Goal: Navigation & Orientation: Find specific page/section

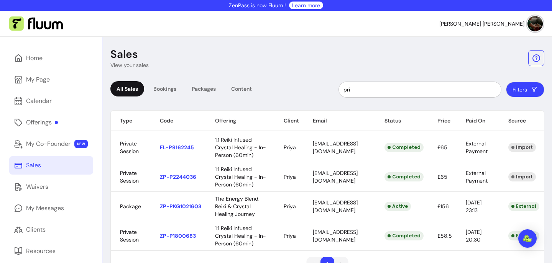
scroll to position [53, 0]
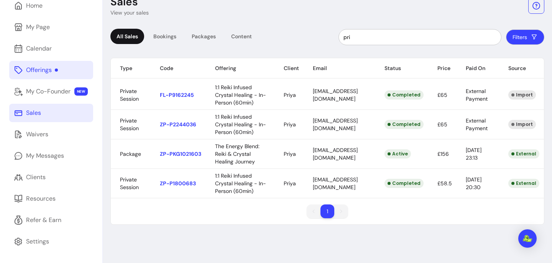
click at [34, 70] on div "Offerings" at bounding box center [42, 70] width 32 height 9
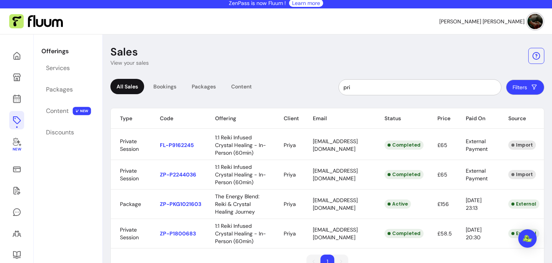
scroll to position [0, 0]
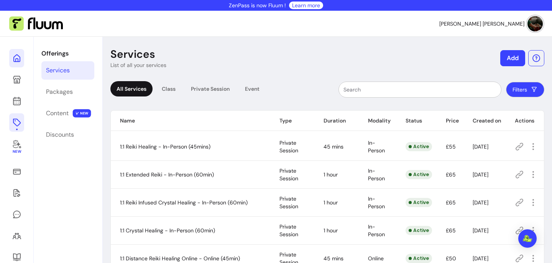
click at [17, 60] on icon at bounding box center [16, 58] width 9 height 9
